Goal: Information Seeking & Learning: Learn about a topic

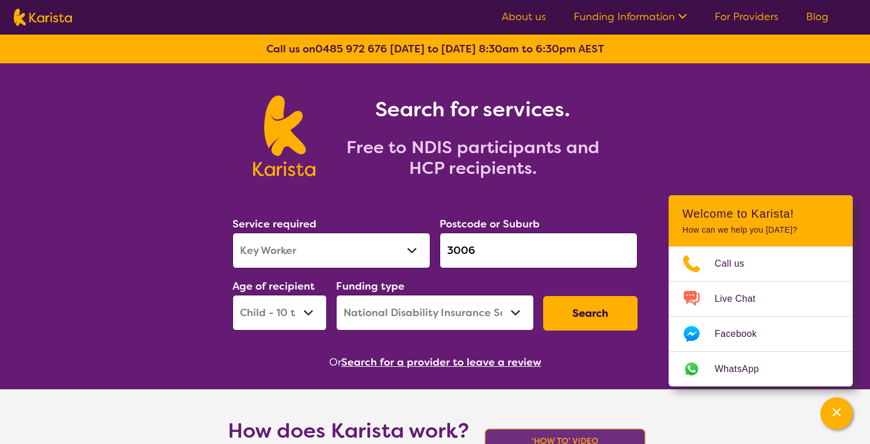
select select "Key Worker"
select select "CH"
select select "NDIS"
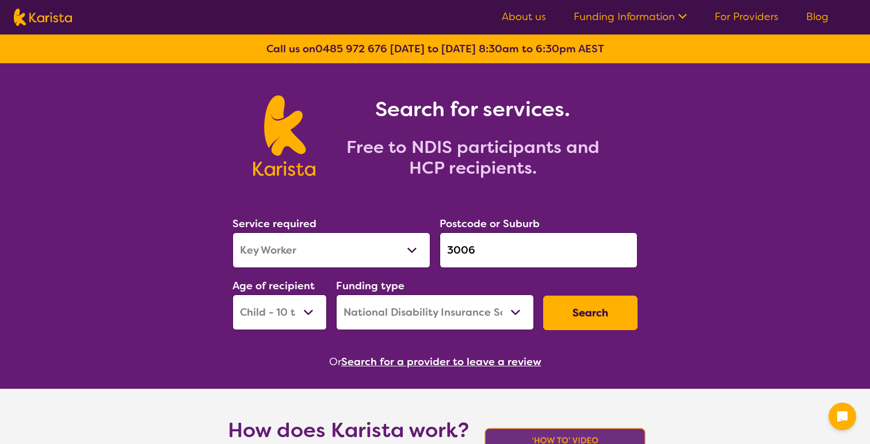
select select "Key Worker"
select select "CH"
select select "NDIS"
select select "Key Worker"
select select "CH"
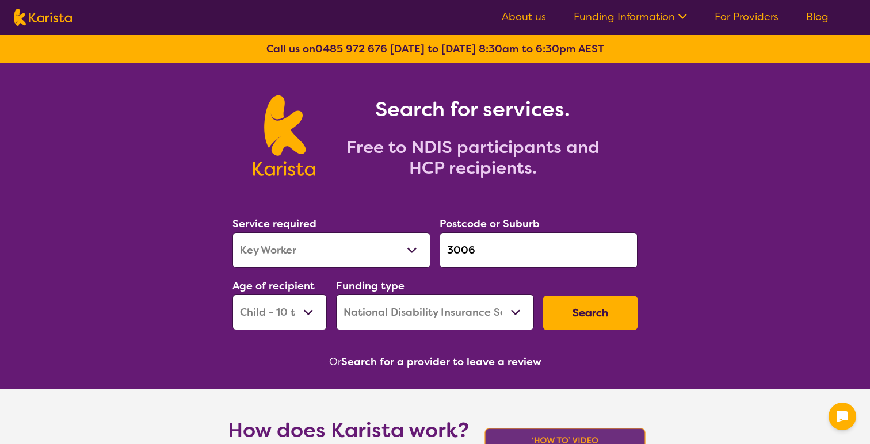
select select "NDIS"
